Goal: Use online tool/utility: Utilize a website feature to perform a specific function

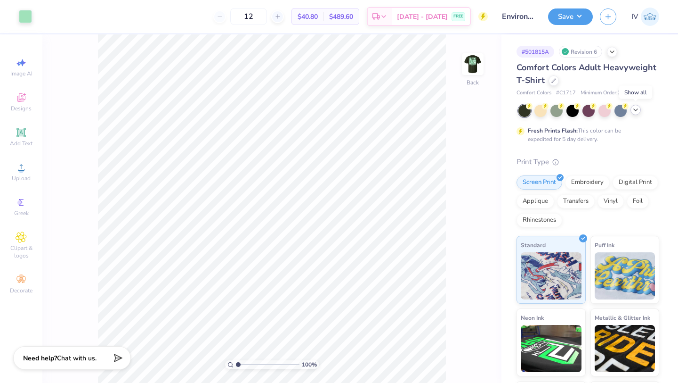
click at [636, 112] on icon at bounding box center [636, 110] width 8 height 8
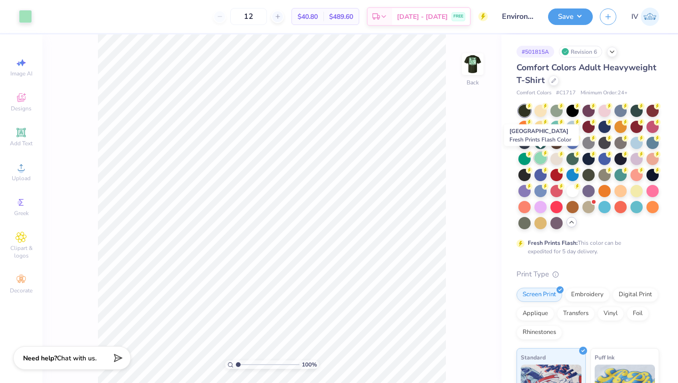
click at [541, 160] on div at bounding box center [541, 158] width 12 height 12
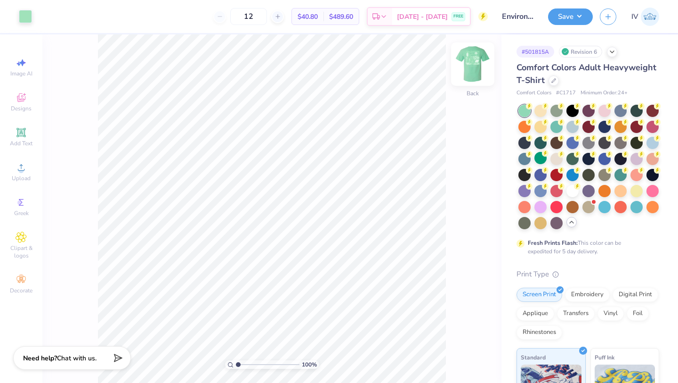
click at [470, 75] on img at bounding box center [473, 64] width 38 height 38
click at [23, 15] on div at bounding box center [25, 15] width 13 height 13
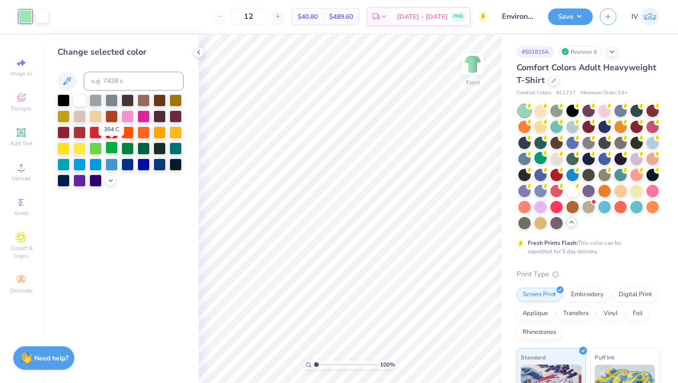
click at [111, 147] on div at bounding box center [112, 147] width 12 height 12
click at [96, 145] on div at bounding box center [96, 147] width 12 height 12
click at [112, 145] on div at bounding box center [112, 147] width 12 height 12
click at [454, 353] on icon at bounding box center [455, 354] width 2 height 2
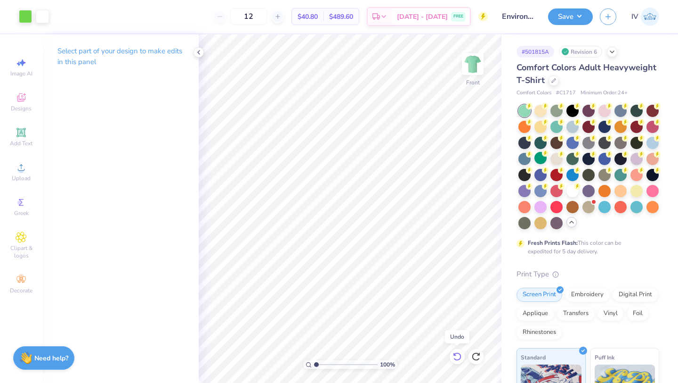
click at [454, 353] on icon at bounding box center [455, 354] width 2 height 2
click at [26, 17] on div at bounding box center [25, 15] width 13 height 13
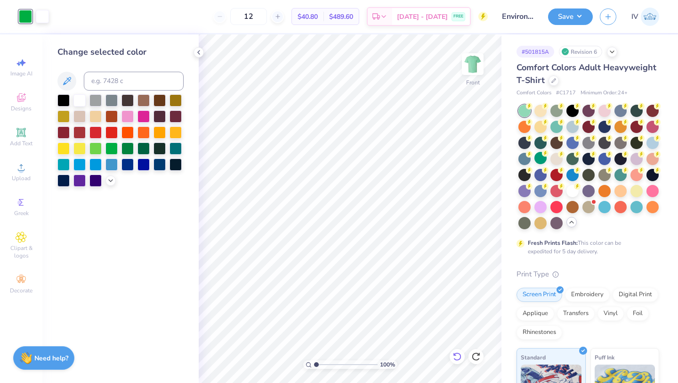
click at [457, 357] on icon at bounding box center [457, 355] width 9 height 9
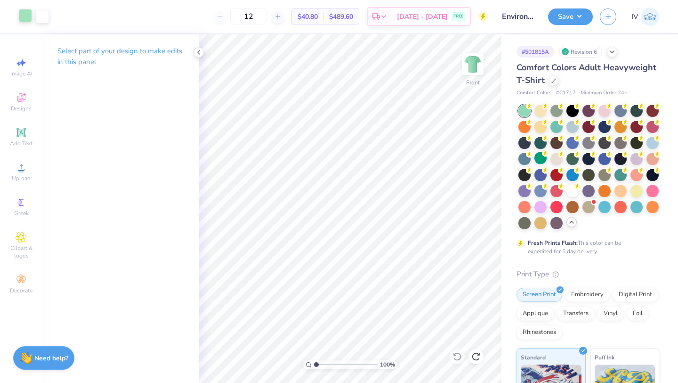
click at [22, 18] on div at bounding box center [25, 15] width 13 height 13
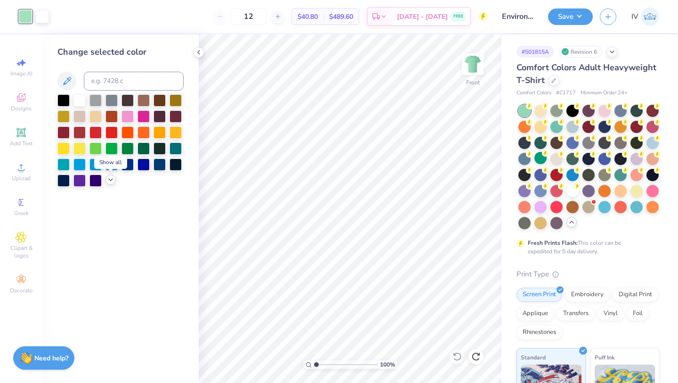
click at [109, 181] on icon at bounding box center [111, 180] width 8 height 8
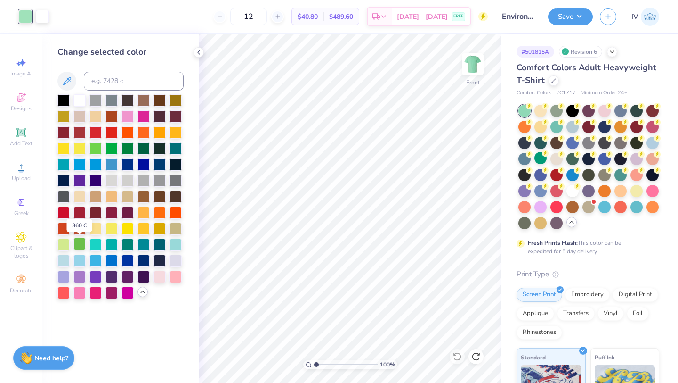
click at [82, 244] on div at bounding box center [80, 243] width 12 height 12
click at [69, 79] on icon at bounding box center [66, 80] width 11 height 11
click at [114, 83] on input at bounding box center [134, 81] width 100 height 19
click at [110, 79] on input at bounding box center [134, 81] width 100 height 19
type input "354"
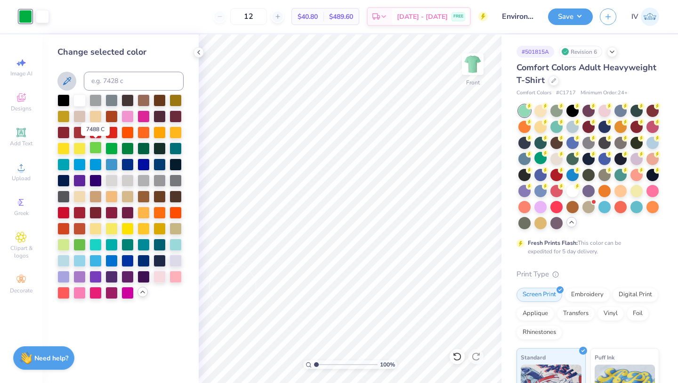
click at [98, 146] on div at bounding box center [96, 147] width 12 height 12
click at [113, 145] on div at bounding box center [112, 147] width 12 height 12
click at [83, 242] on div at bounding box center [80, 243] width 12 height 12
click at [115, 146] on div at bounding box center [112, 147] width 12 height 12
click at [474, 68] on img at bounding box center [473, 64] width 38 height 38
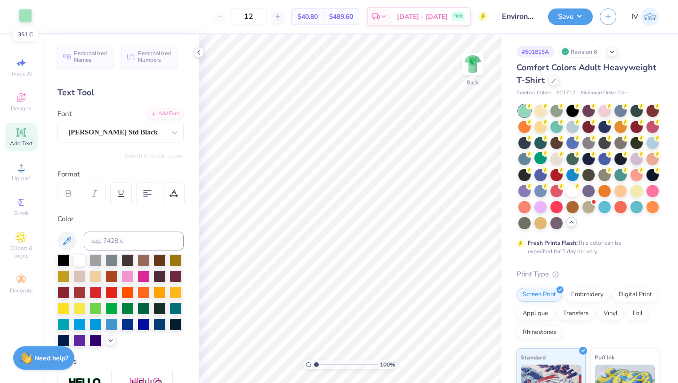
click at [25, 16] on div at bounding box center [25, 15] width 13 height 13
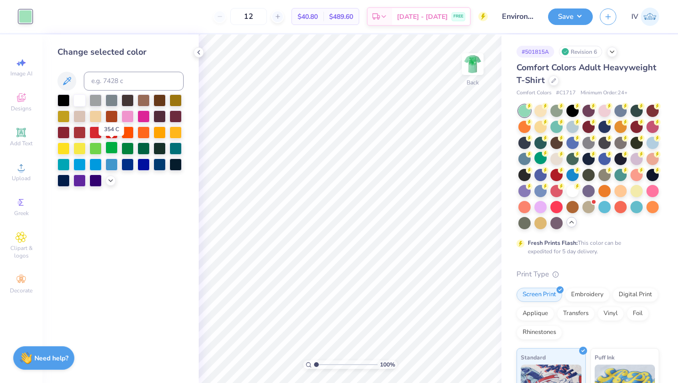
click at [112, 144] on div at bounding box center [112, 147] width 12 height 12
click at [202, 51] on icon at bounding box center [199, 53] width 8 height 8
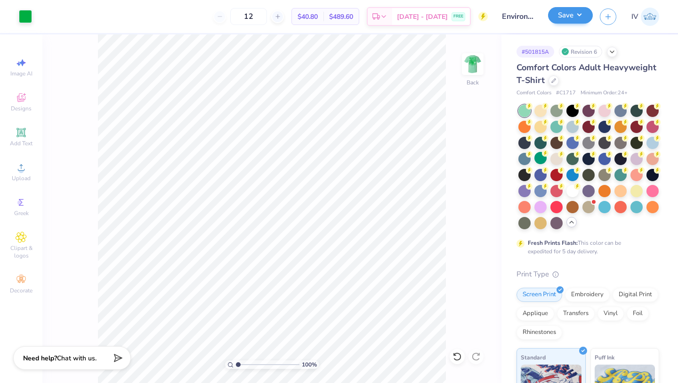
click at [567, 17] on button "Save" at bounding box center [570, 15] width 45 height 16
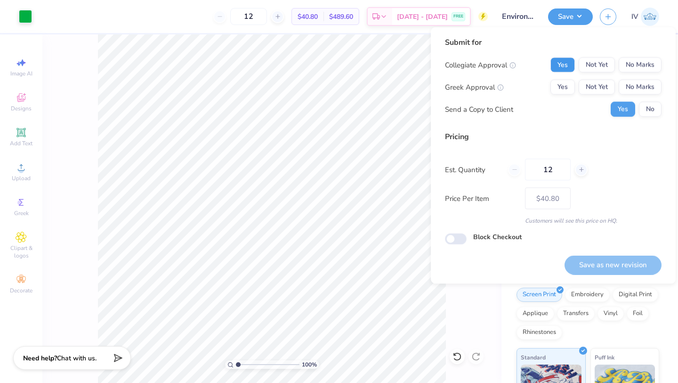
click at [561, 61] on button "Yes" at bounding box center [563, 64] width 25 height 15
click at [634, 84] on button "No Marks" at bounding box center [640, 87] width 43 height 15
click at [653, 106] on button "No" at bounding box center [650, 109] width 23 height 15
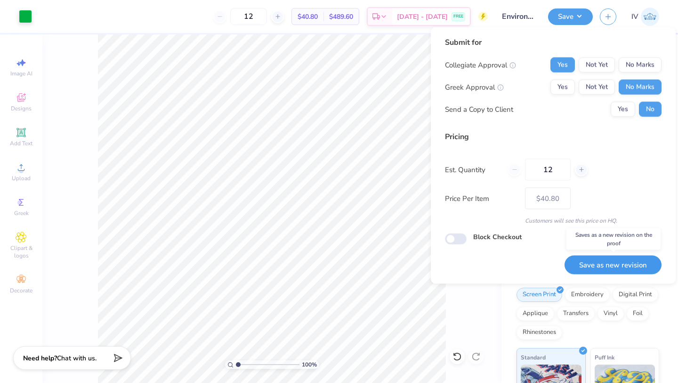
click at [591, 267] on button "Save as new revision" at bounding box center [613, 264] width 97 height 19
type input "– –"
